Goal: Check status: Check status

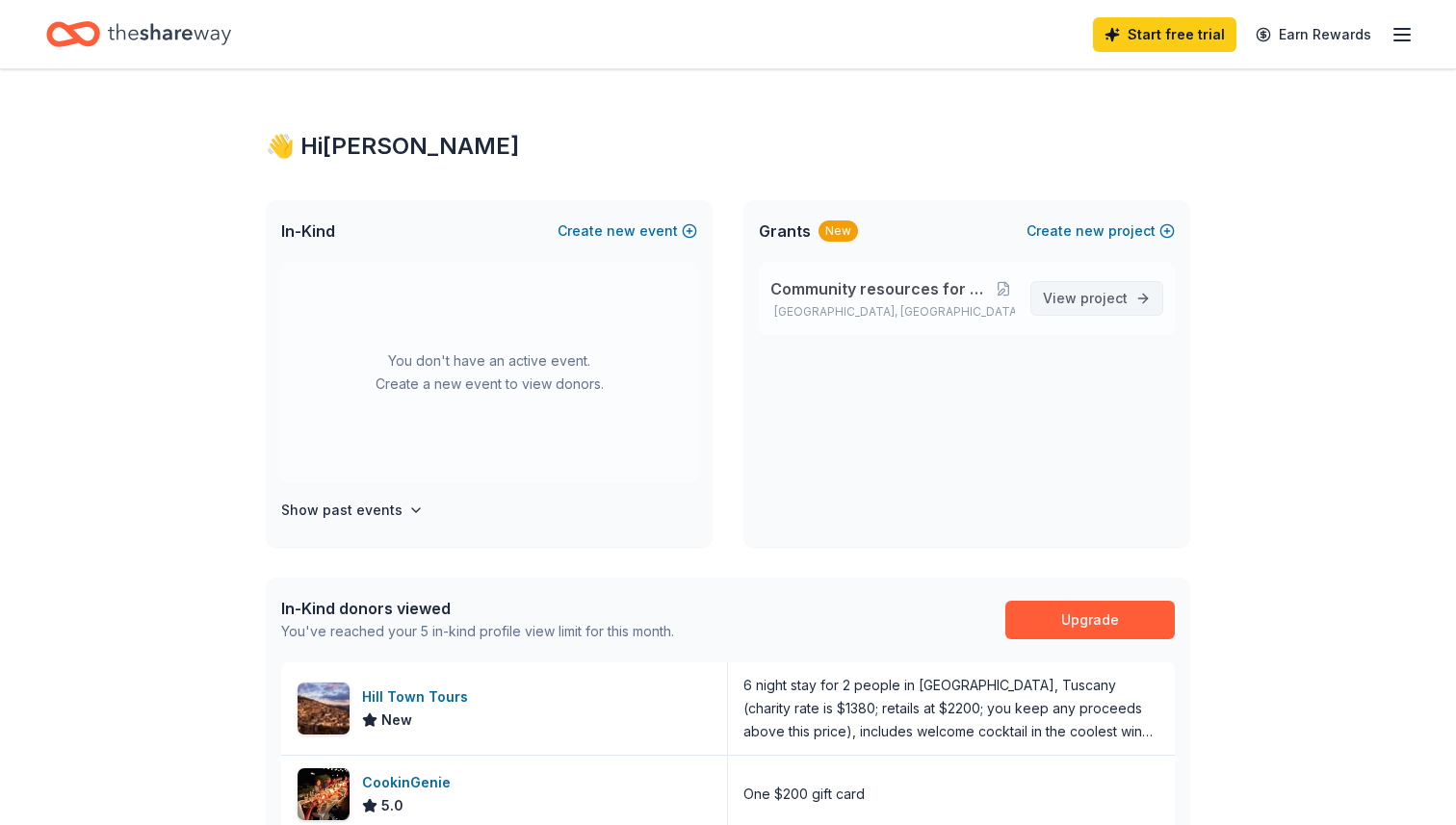
click at [1105, 288] on span "View project" at bounding box center [1084, 298] width 84 height 23
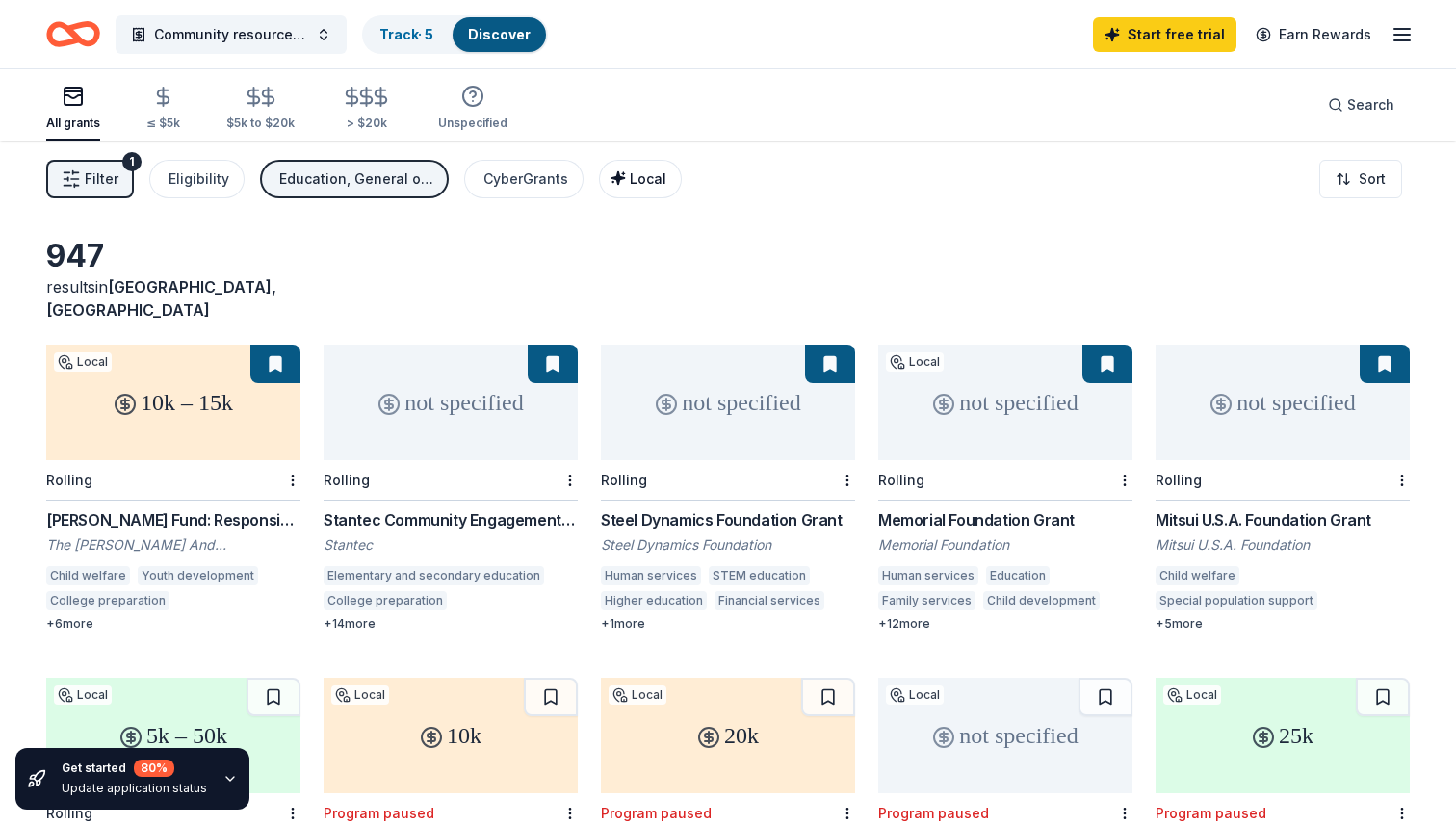
click at [631, 179] on span "Local" at bounding box center [647, 178] width 37 height 16
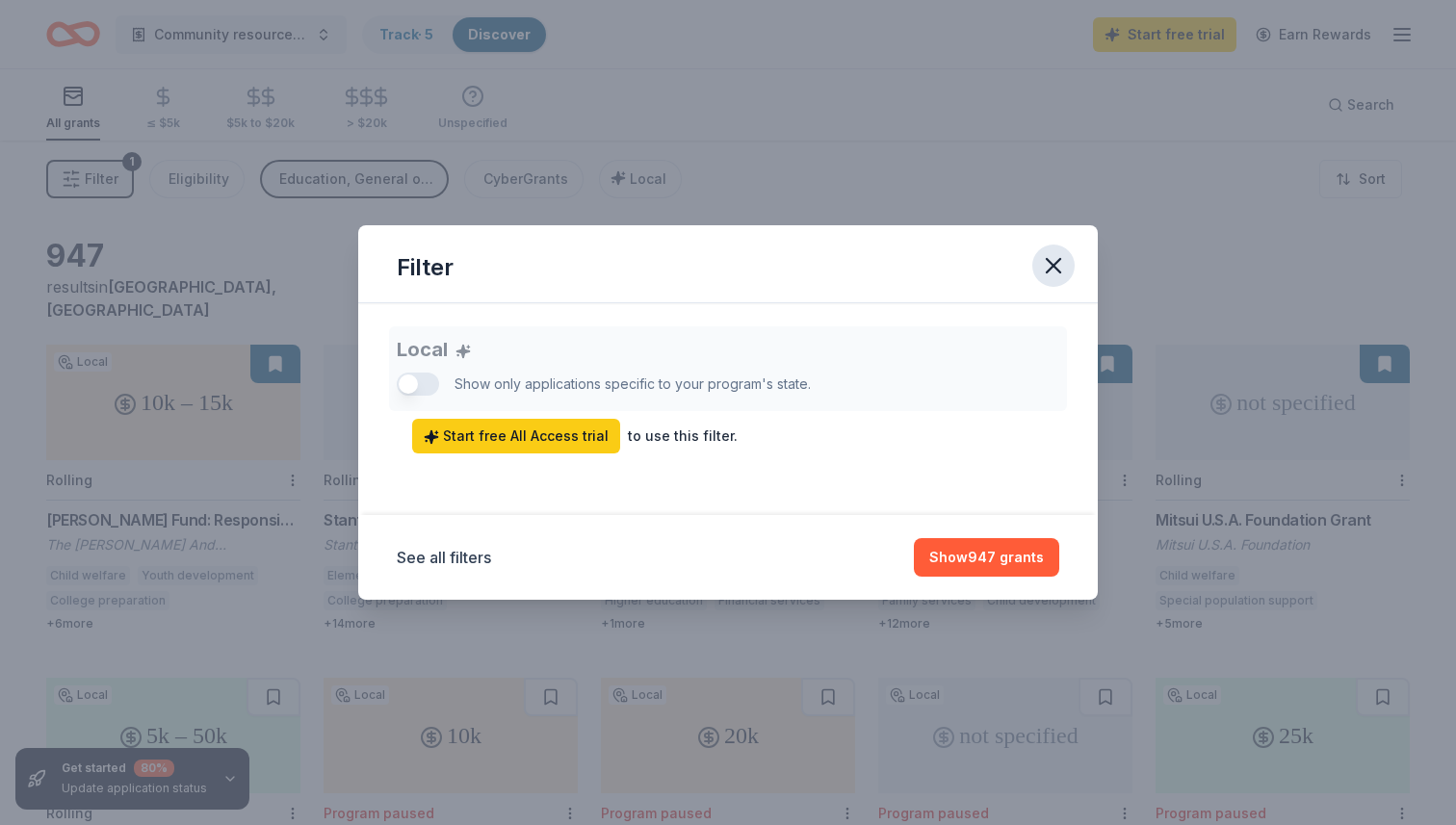
click at [1058, 268] on icon "button" at bounding box center [1052, 265] width 27 height 27
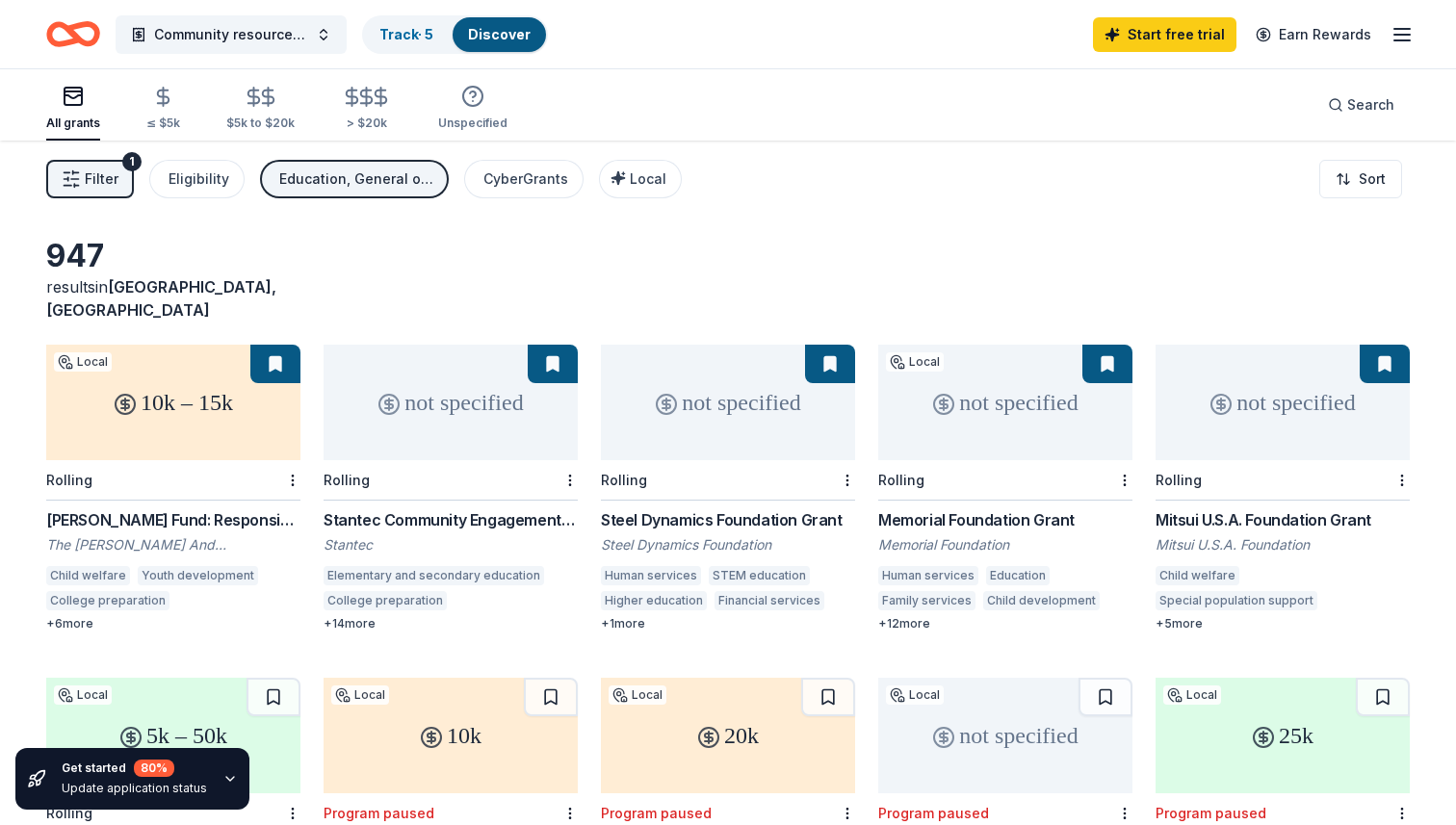
click at [923, 251] on div "947 results in Nashville, TN" at bounding box center [728, 278] width 1364 height 84
click at [129, 792] on div "Update application status" at bounding box center [134, 788] width 145 height 15
click at [223, 779] on icon "button" at bounding box center [230, 778] width 15 height 15
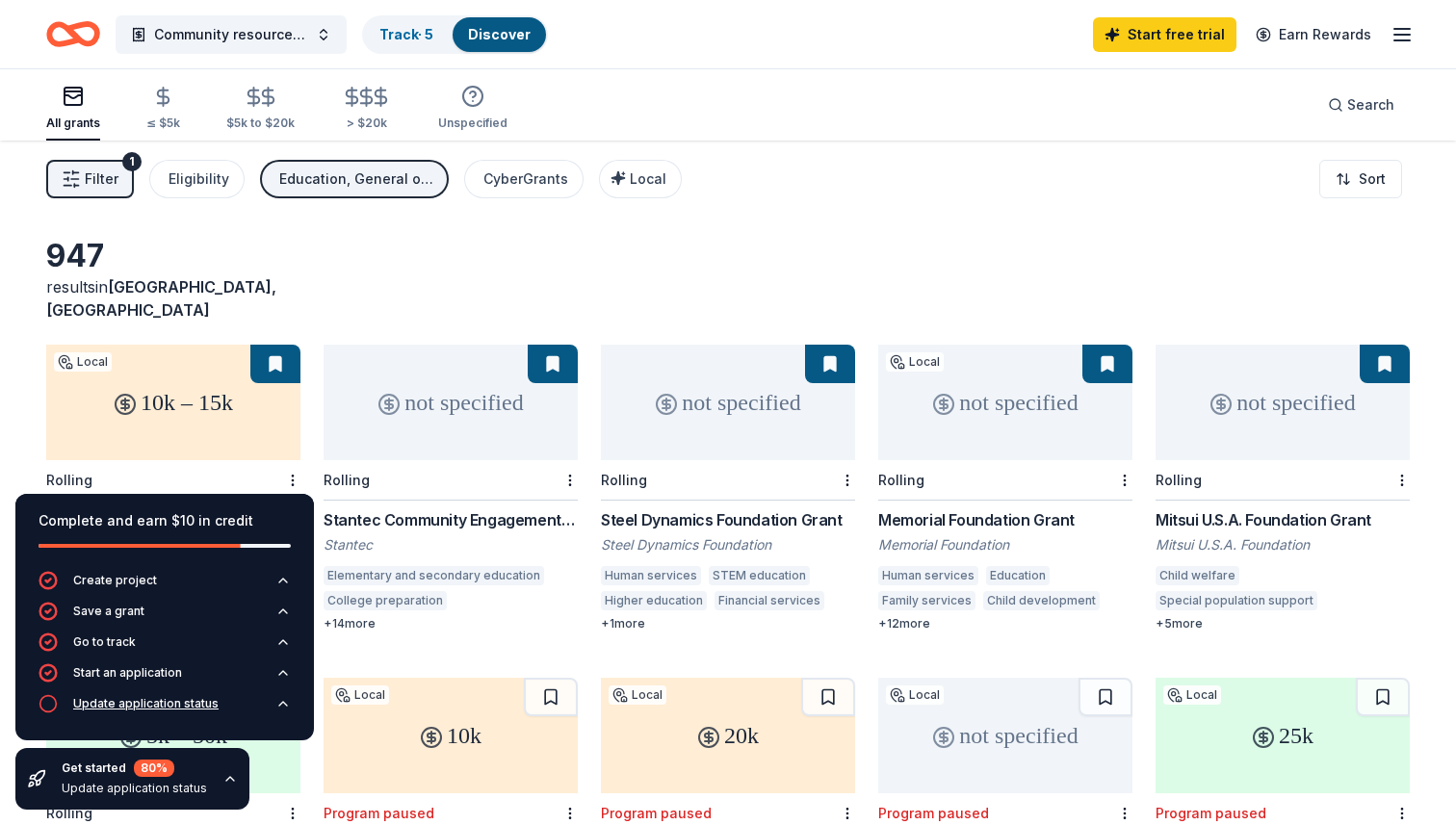
click at [133, 710] on div "Update application status" at bounding box center [146, 703] width 145 height 15
